Goal: Task Accomplishment & Management: Manage account settings

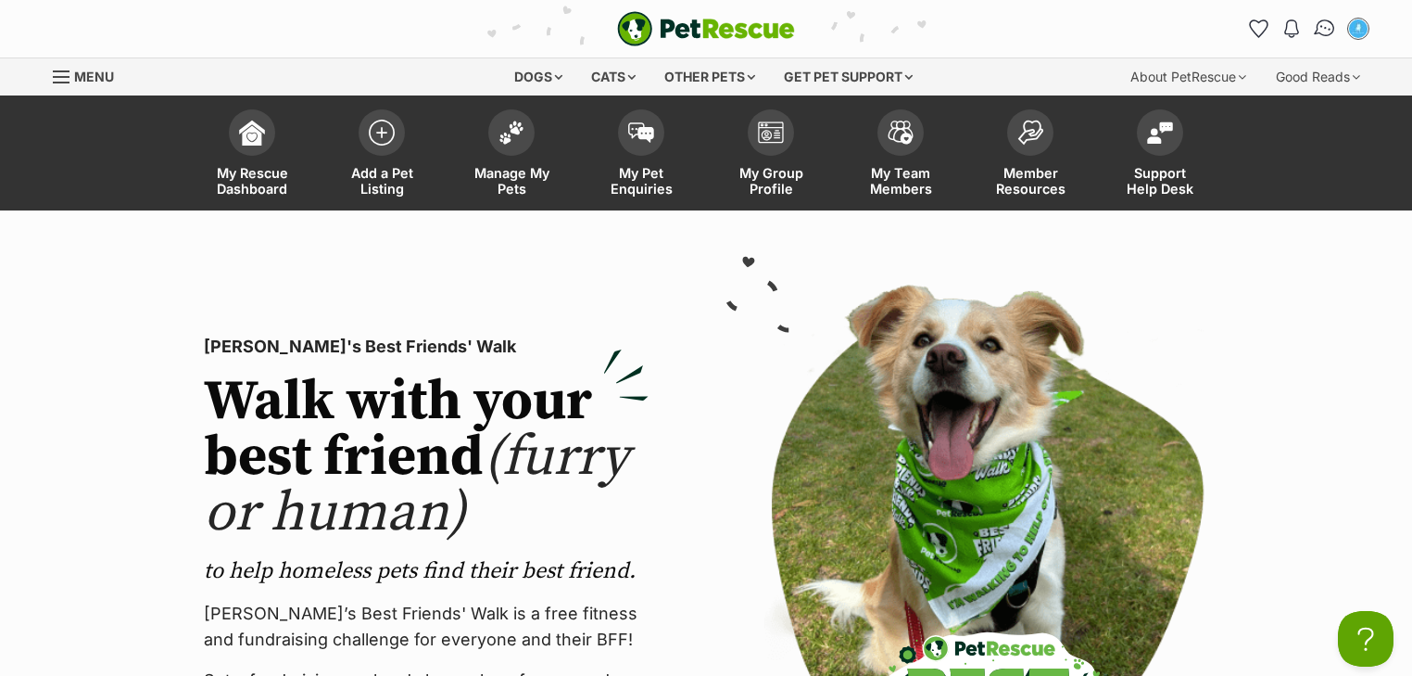
click at [1320, 29] on img "Conversations" at bounding box center [1325, 29] width 25 height 24
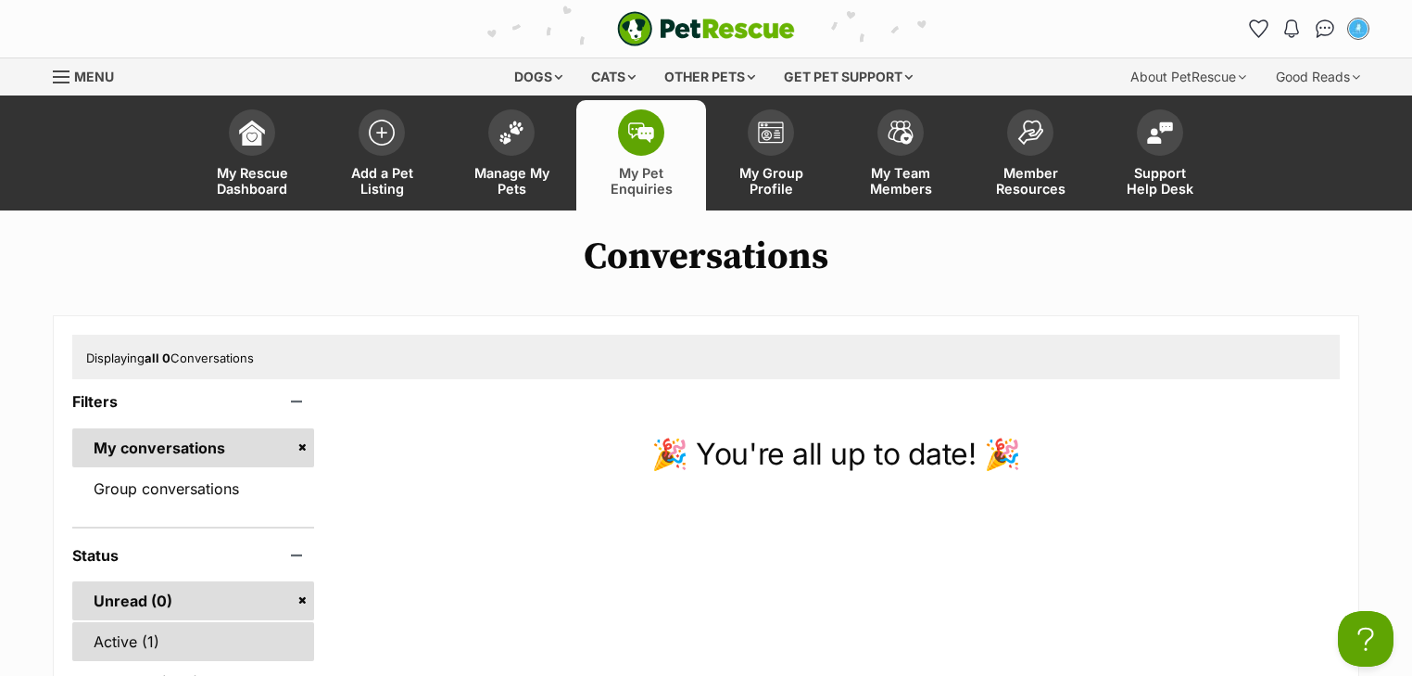
click at [131, 634] on link "Active (1)" at bounding box center [193, 641] width 242 height 39
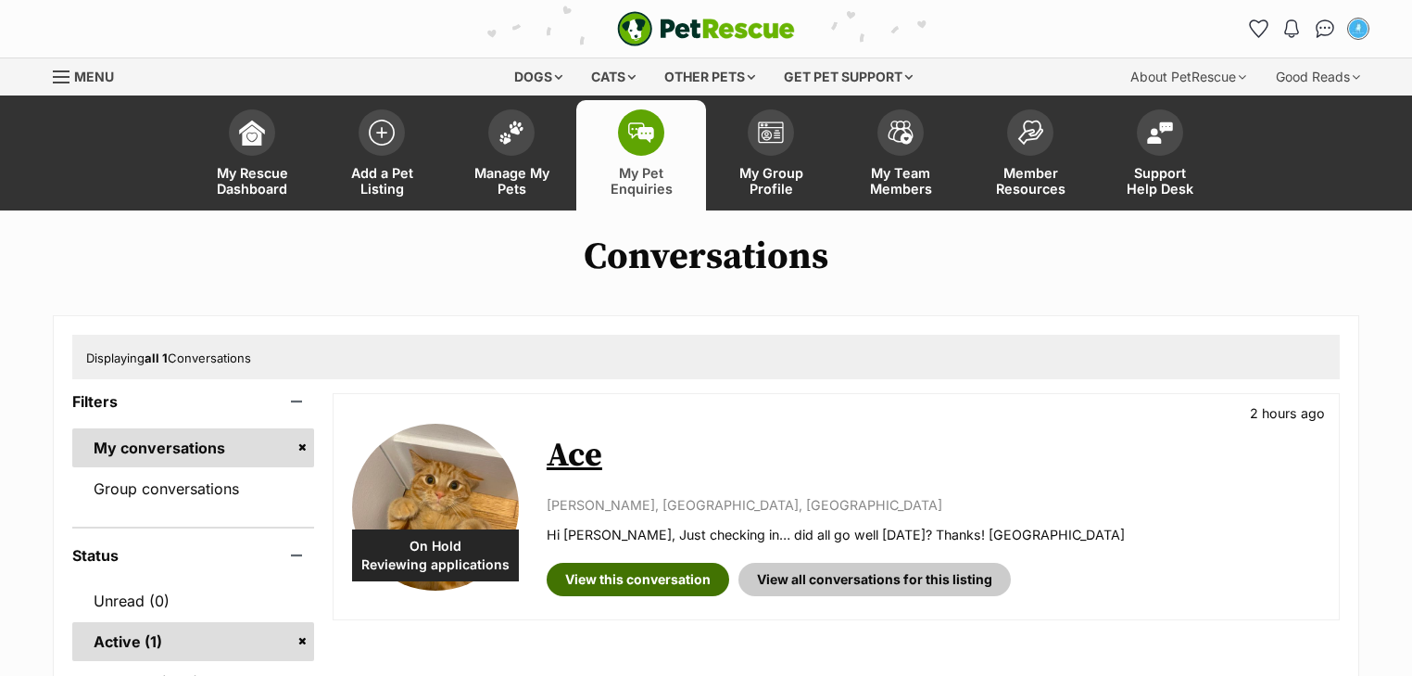
click at [625, 593] on link "View this conversation" at bounding box center [638, 578] width 183 height 33
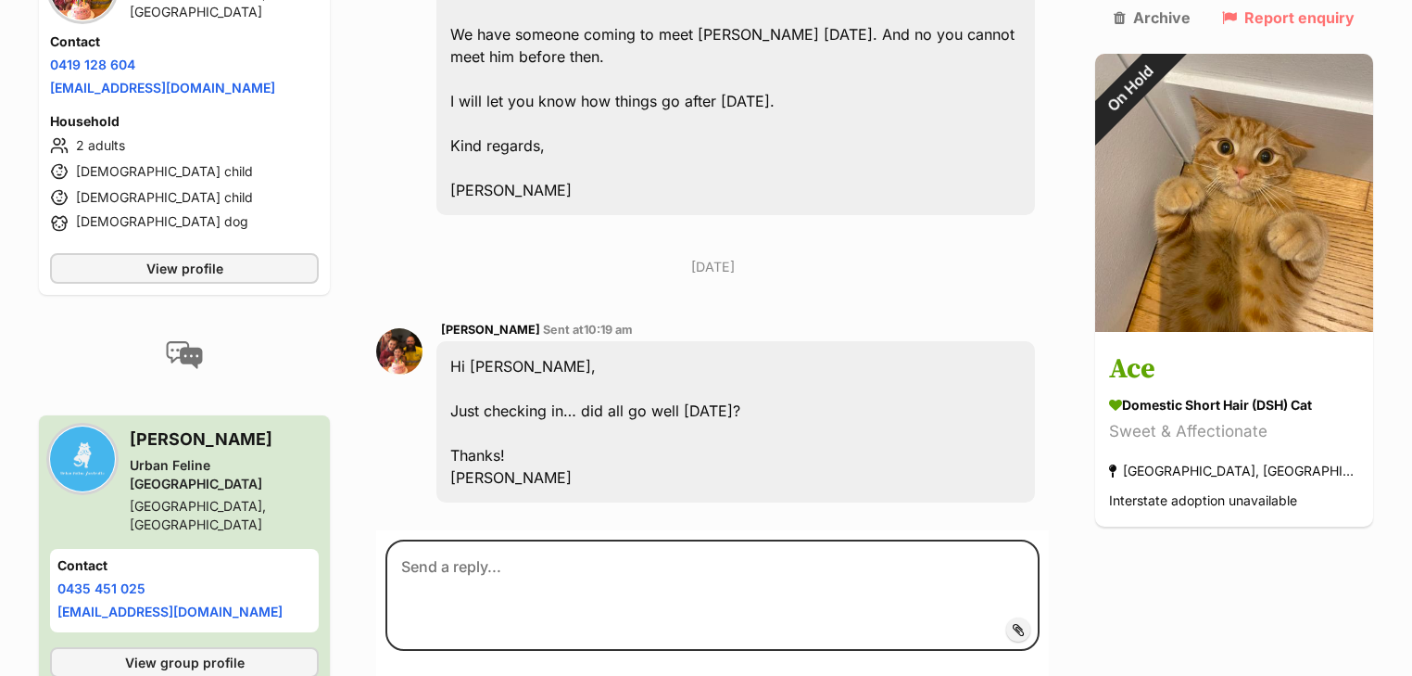
scroll to position [2432, 0]
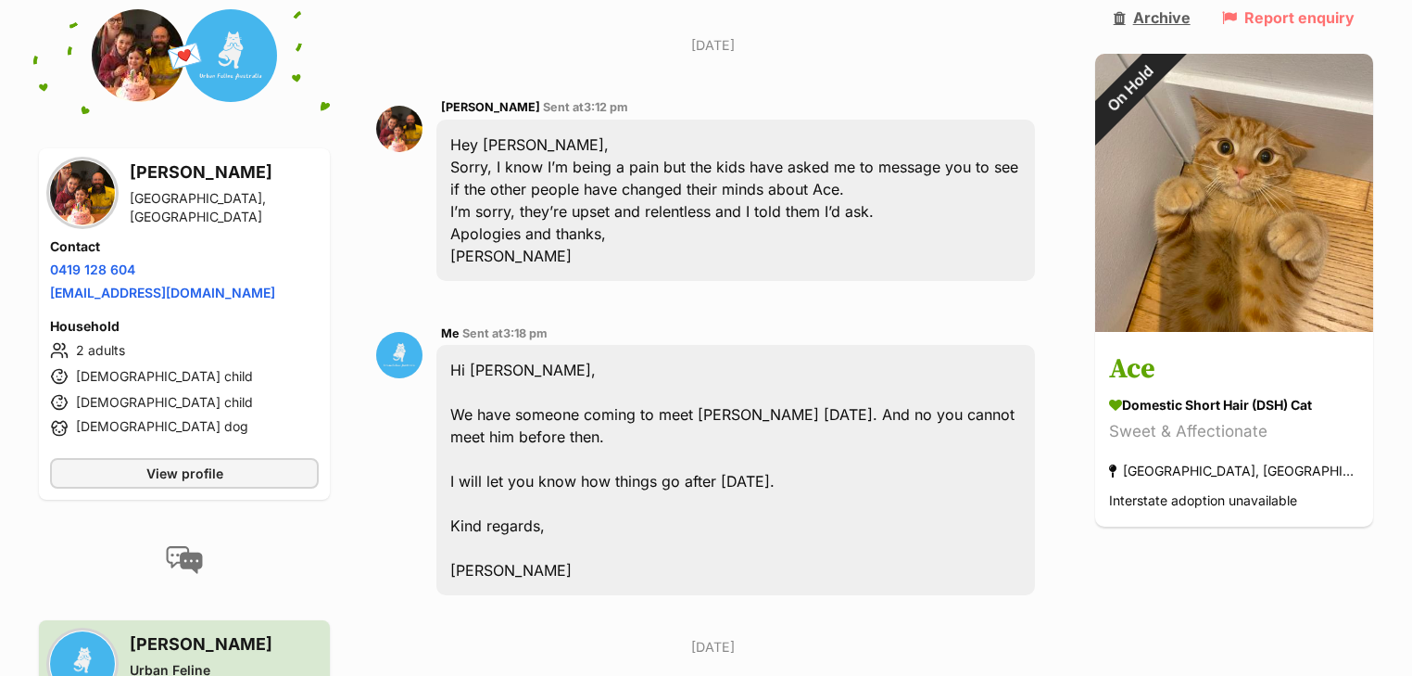
click at [1175, 18] on link "Archive" at bounding box center [1152, 17] width 77 height 17
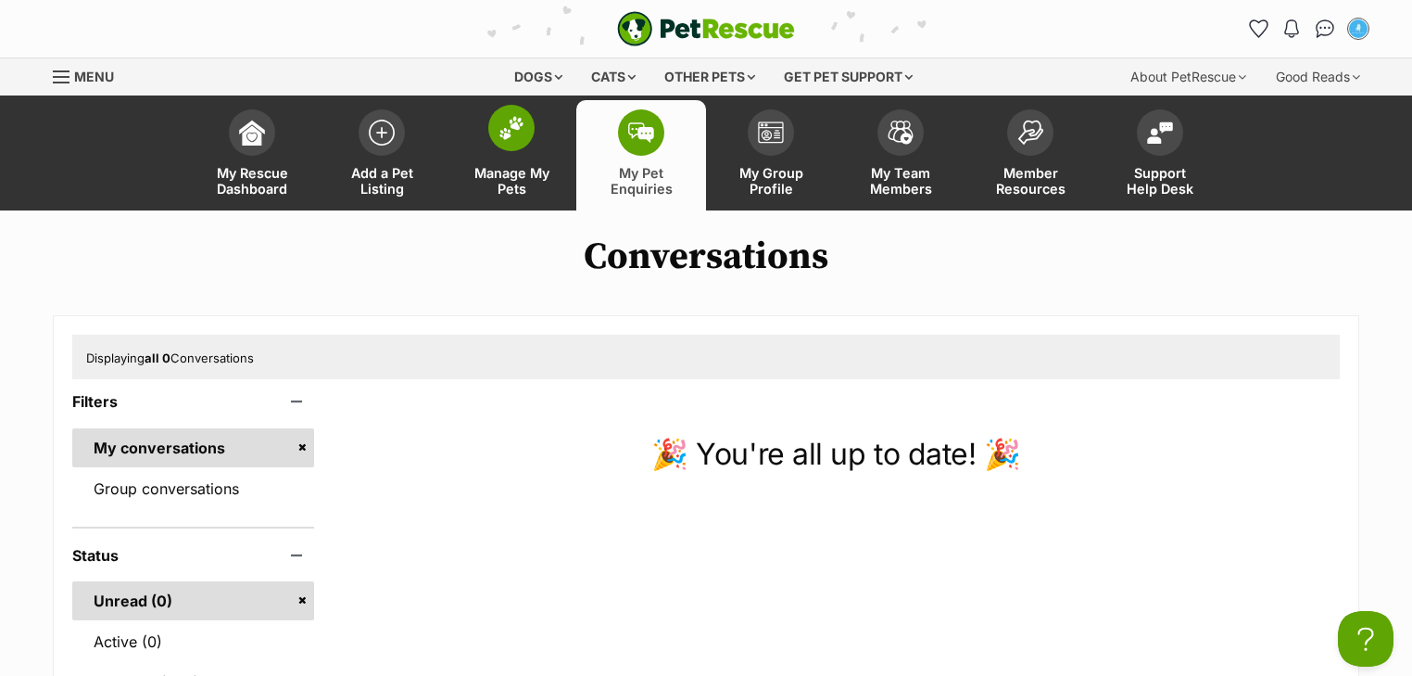
click at [507, 165] on span "Manage My Pets" at bounding box center [511, 181] width 83 height 32
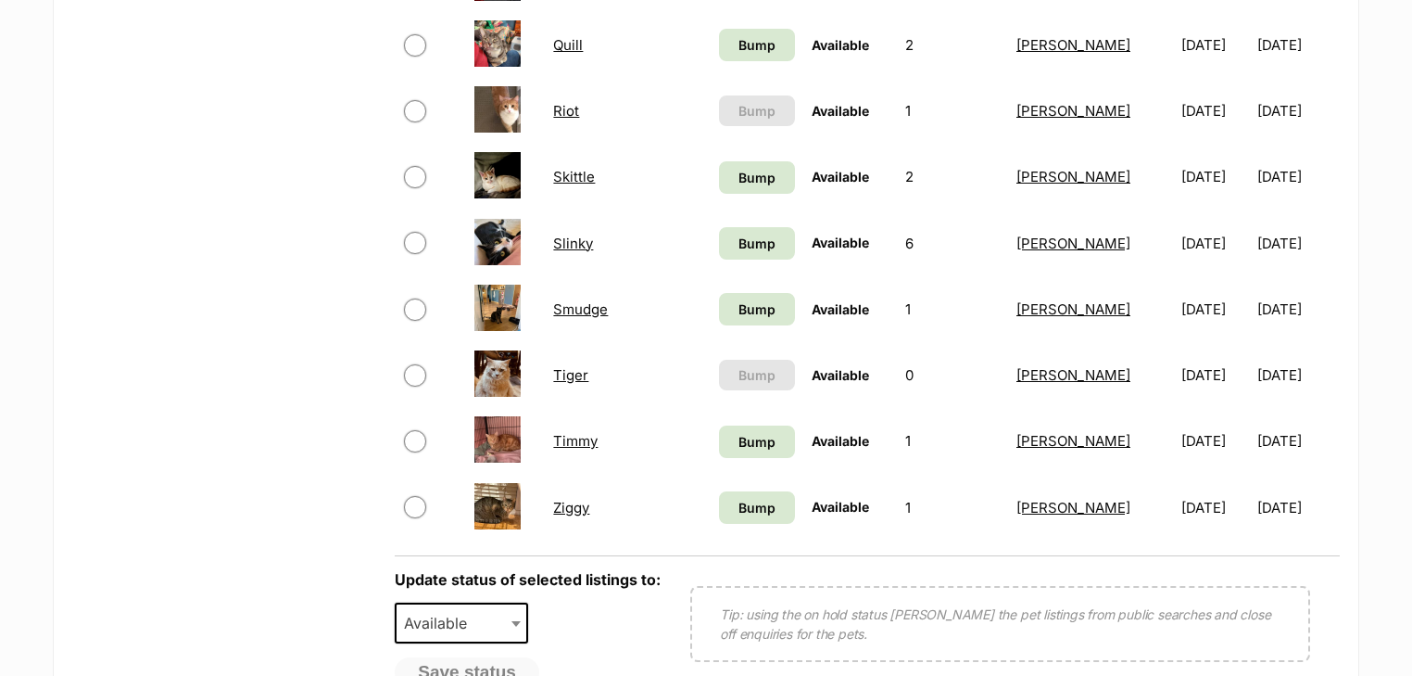
scroll to position [1260, 0]
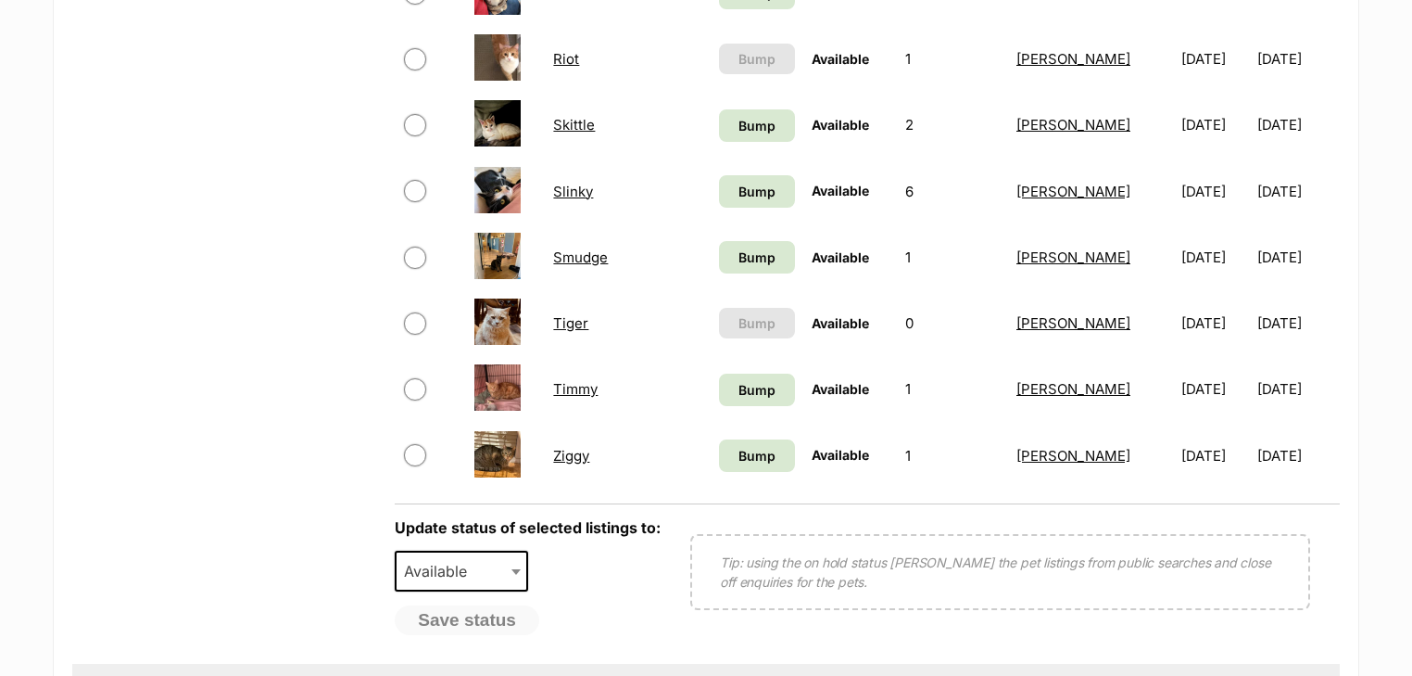
click at [575, 322] on link "Tiger" at bounding box center [570, 323] width 35 height 18
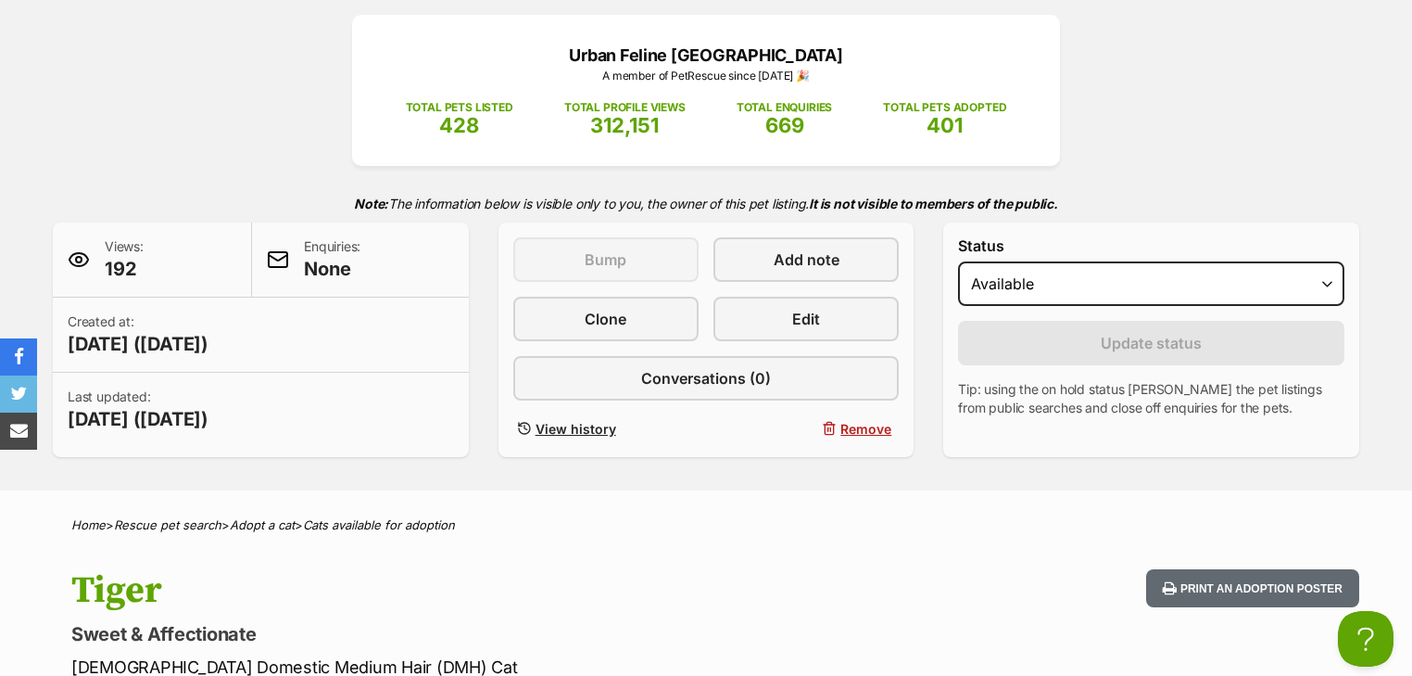
scroll to position [222, 0]
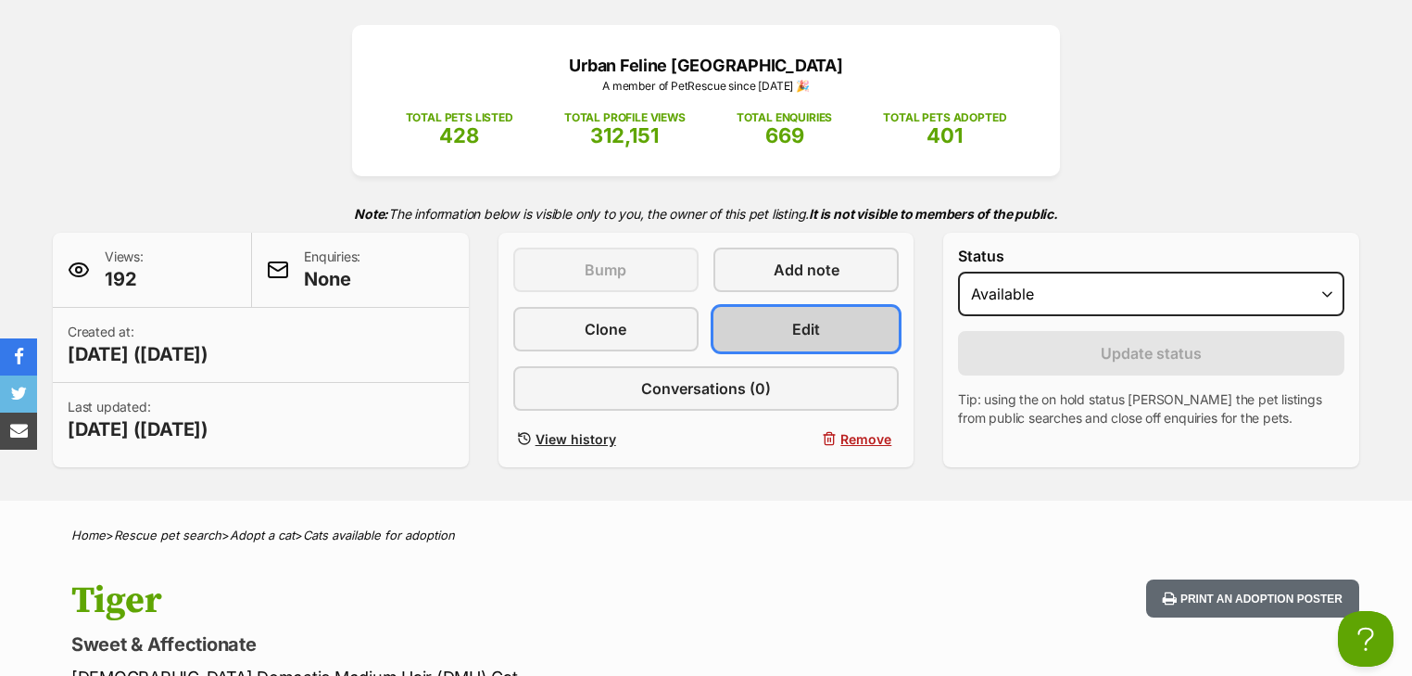
click at [811, 308] on link "Edit" at bounding box center [806, 329] width 185 height 44
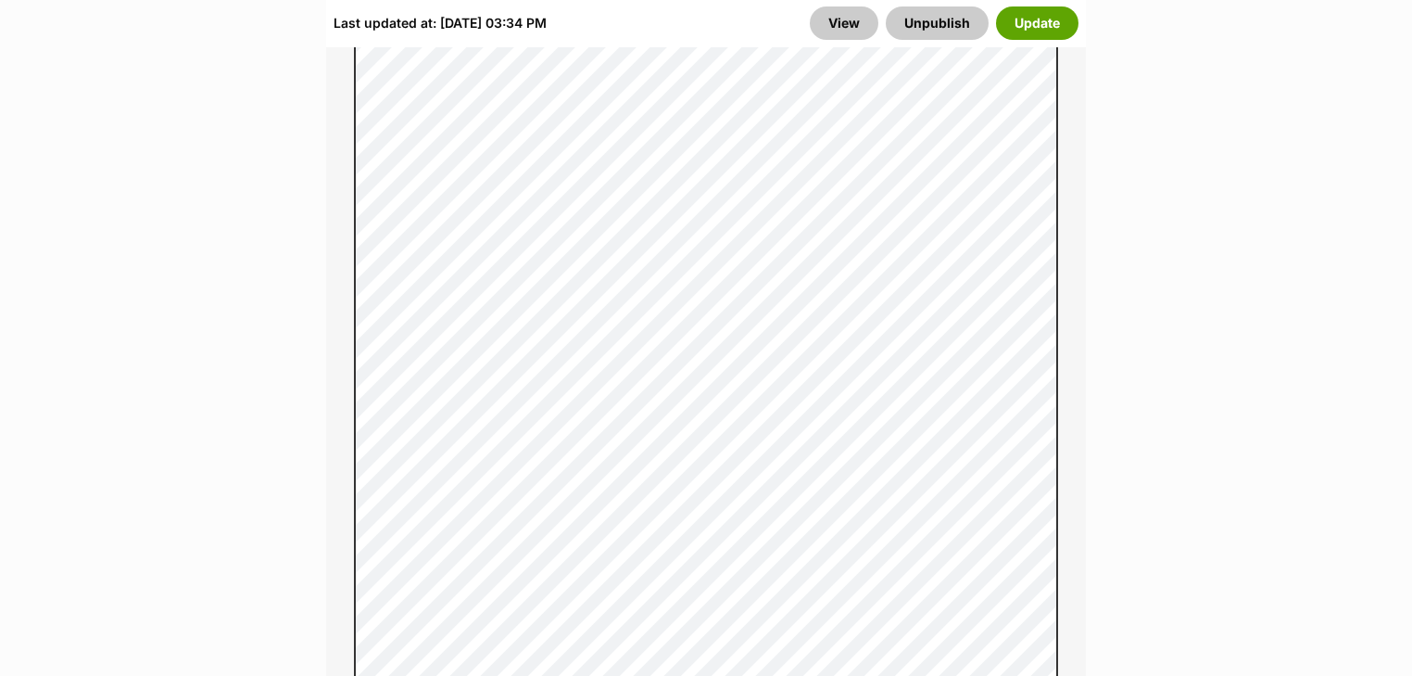
scroll to position [2150, 0]
click at [1047, 17] on button "Update" at bounding box center [1037, 22] width 82 height 33
